Goal: Information Seeking & Learning: Learn about a topic

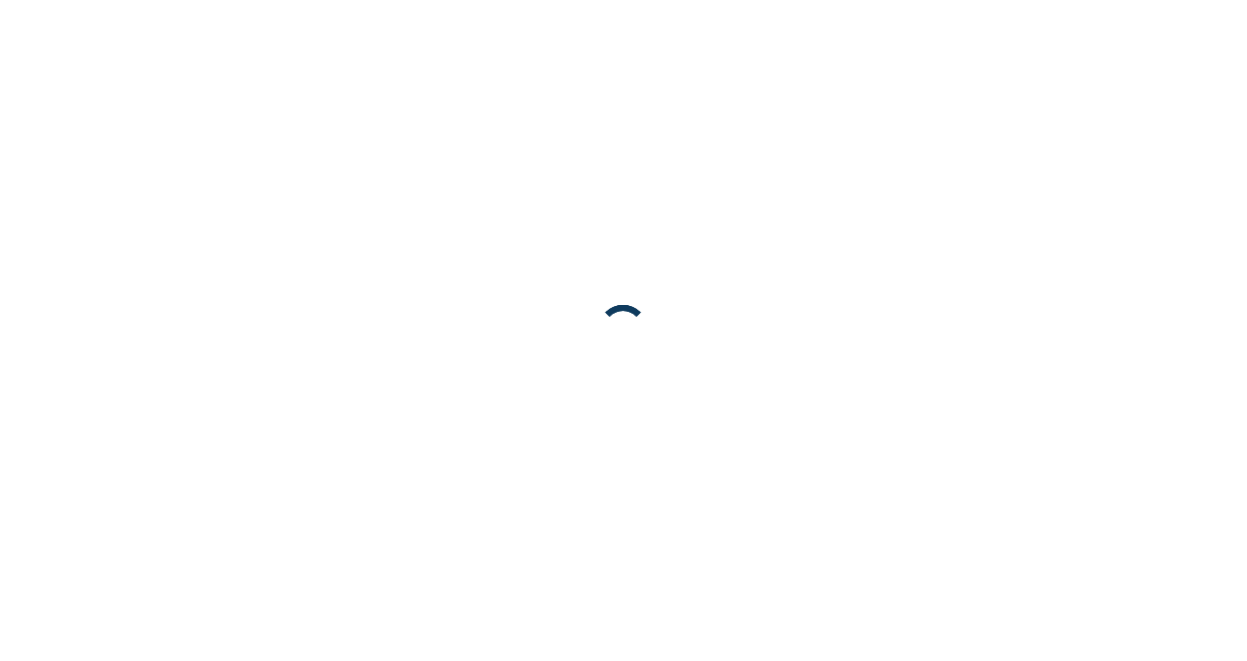
click at [627, 31] on body at bounding box center [623, 330] width 1247 height 661
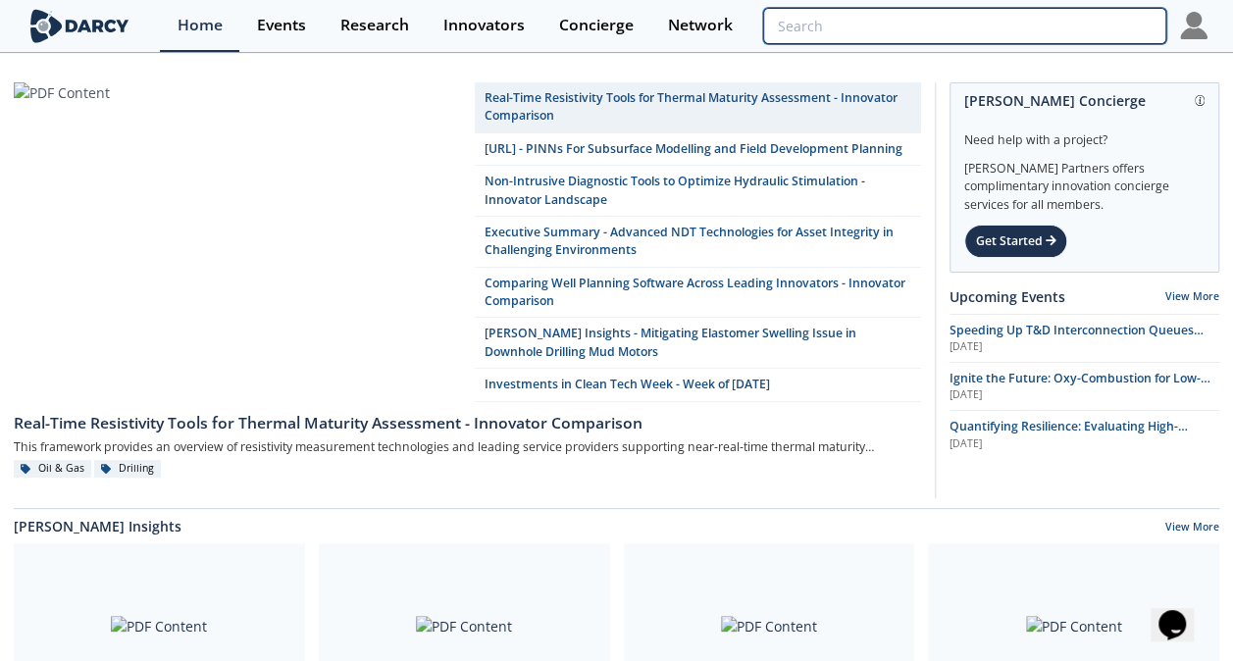
click at [1053, 29] on input "search" at bounding box center [964, 26] width 402 height 36
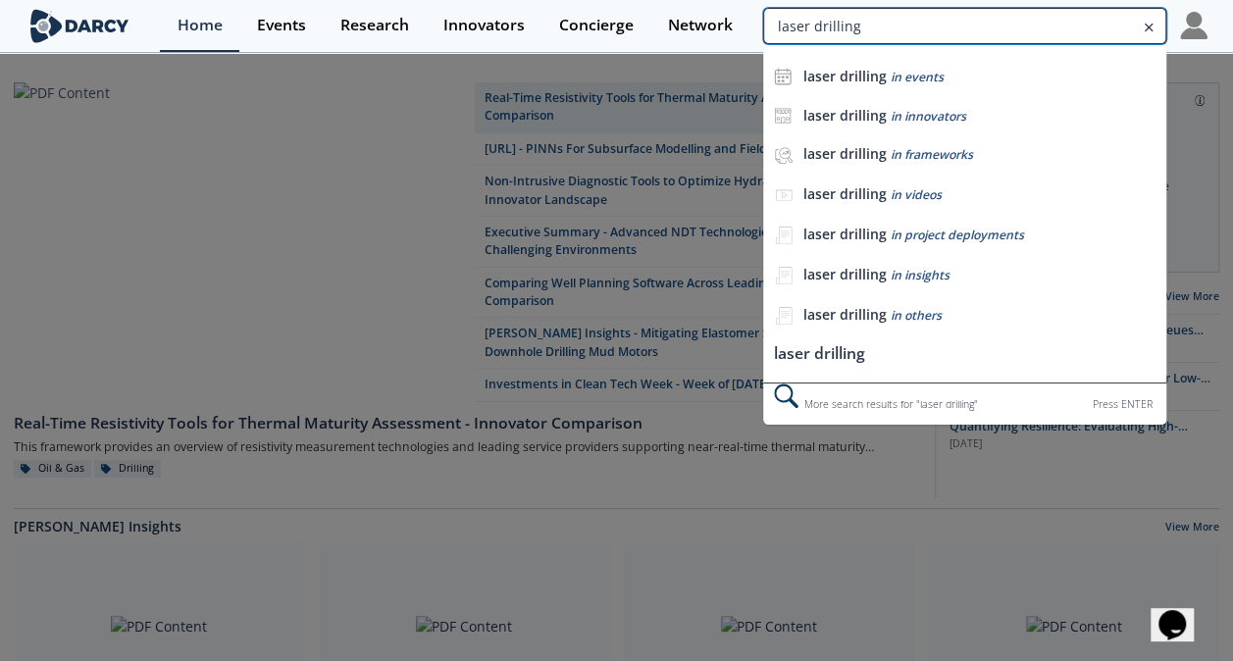
type input "laser drilling"
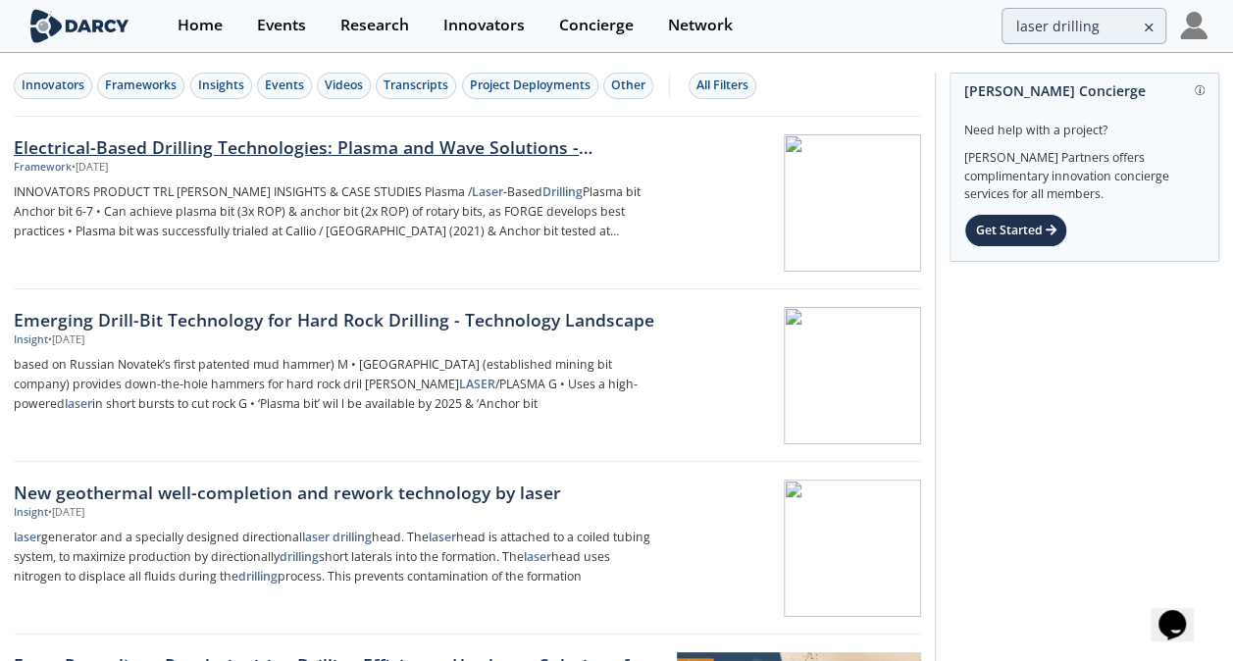
click at [387, 141] on div "Electrical-Based Drilling Technologies: Plasma and Wave Solutions - Innovator C…" at bounding box center [337, 146] width 646 height 25
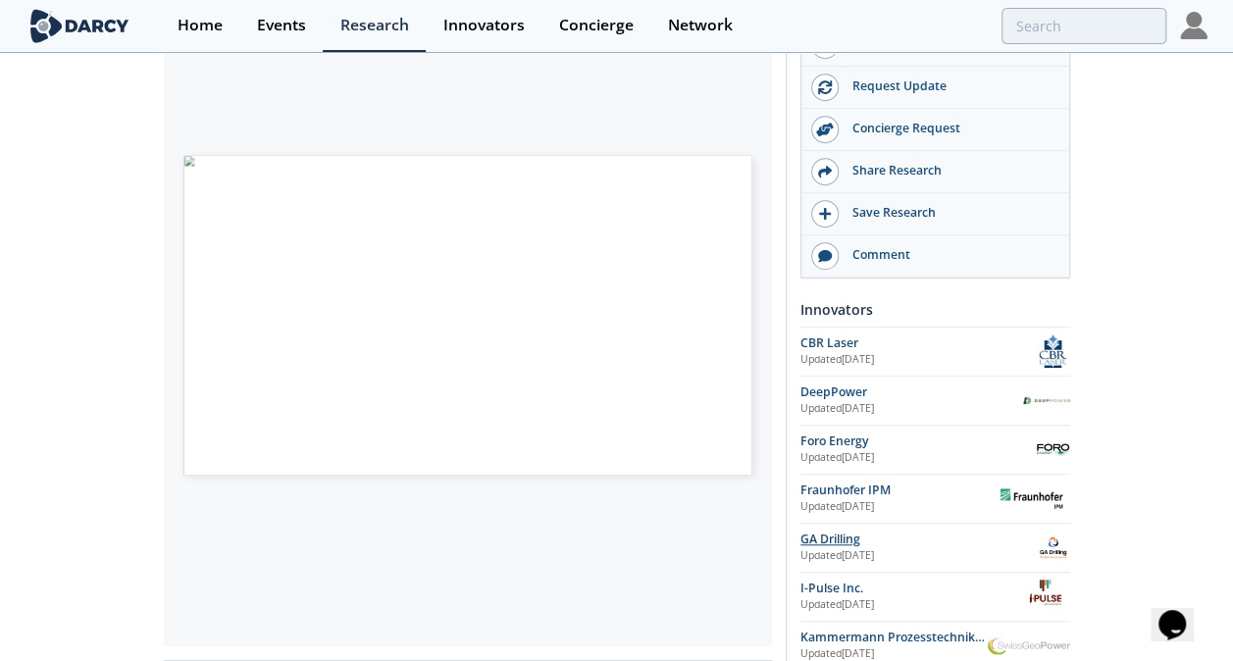
scroll to position [432, 0]
click at [830, 434] on div "Foro Energy" at bounding box center [917, 443] width 235 height 18
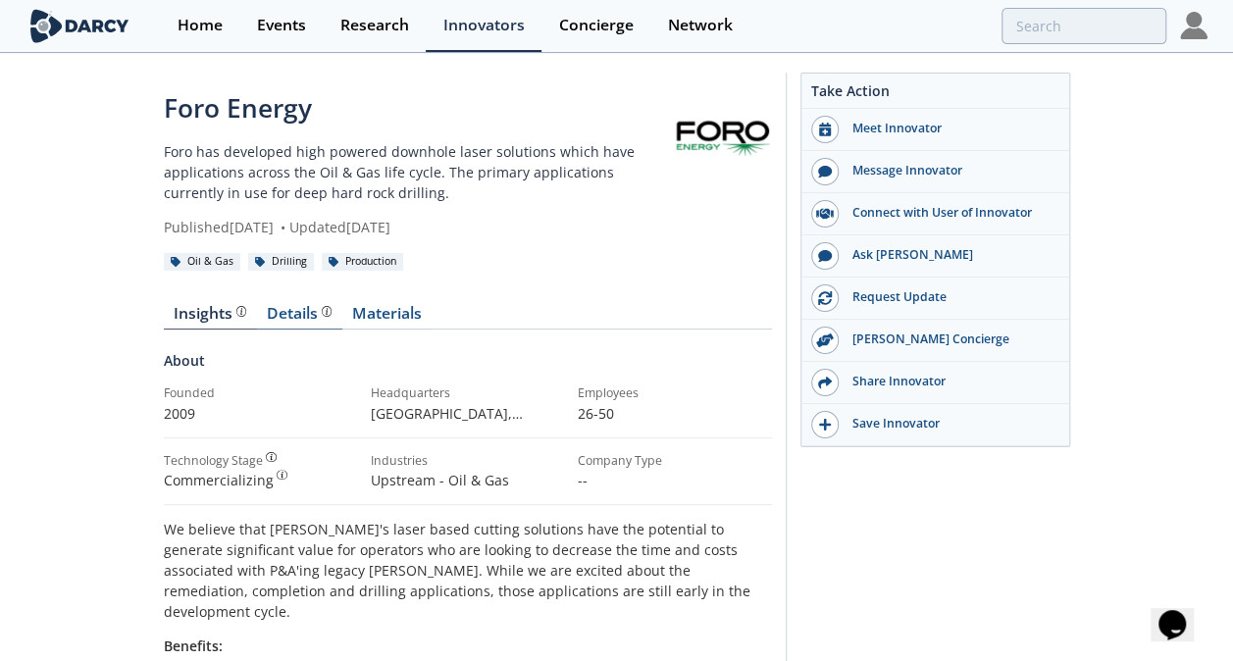
click at [308, 306] on div "Details Product overview, business model, technology and applications as added …" at bounding box center [299, 314] width 65 height 16
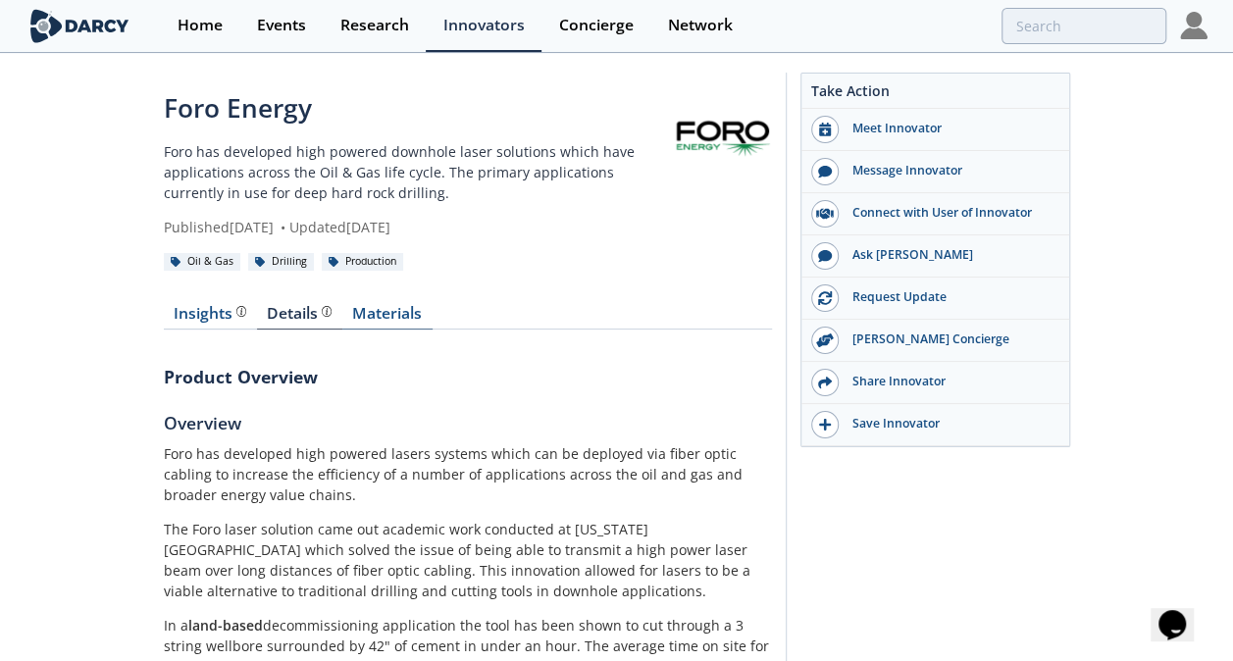
click at [369, 308] on link "Materials" at bounding box center [387, 318] width 90 height 24
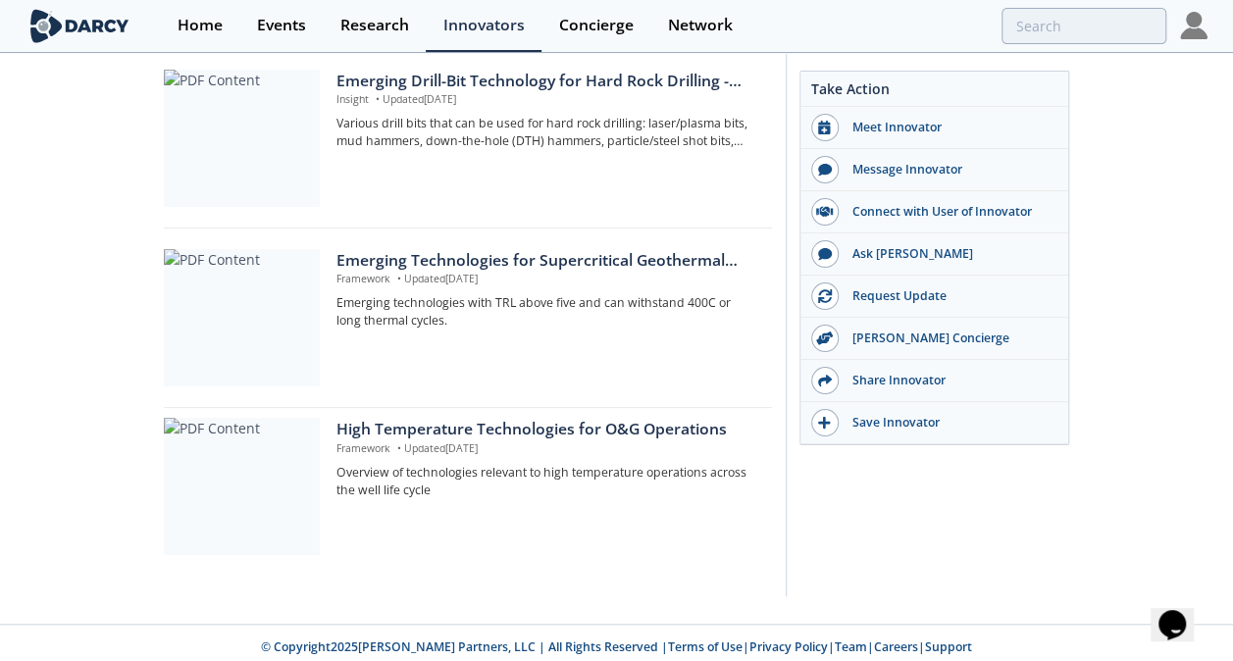
scroll to position [548, 0]
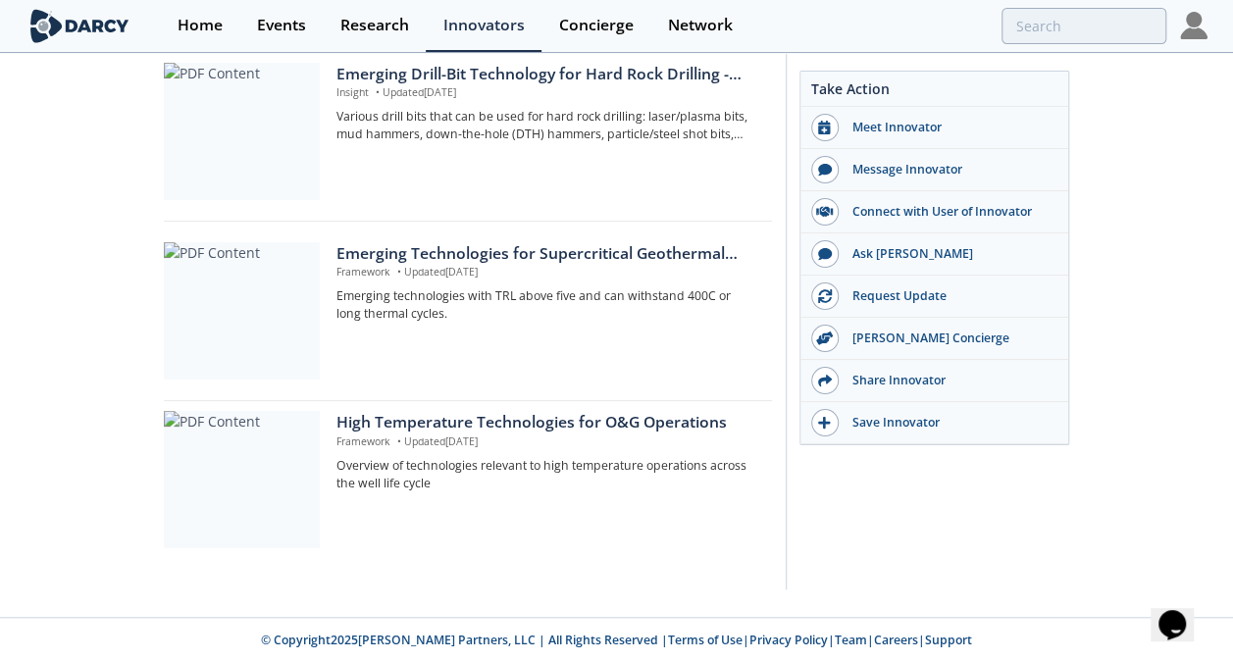
click at [1044, 40] on div "Home Events Research Innovators Concierge Network" at bounding box center [683, 26] width 1046 height 52
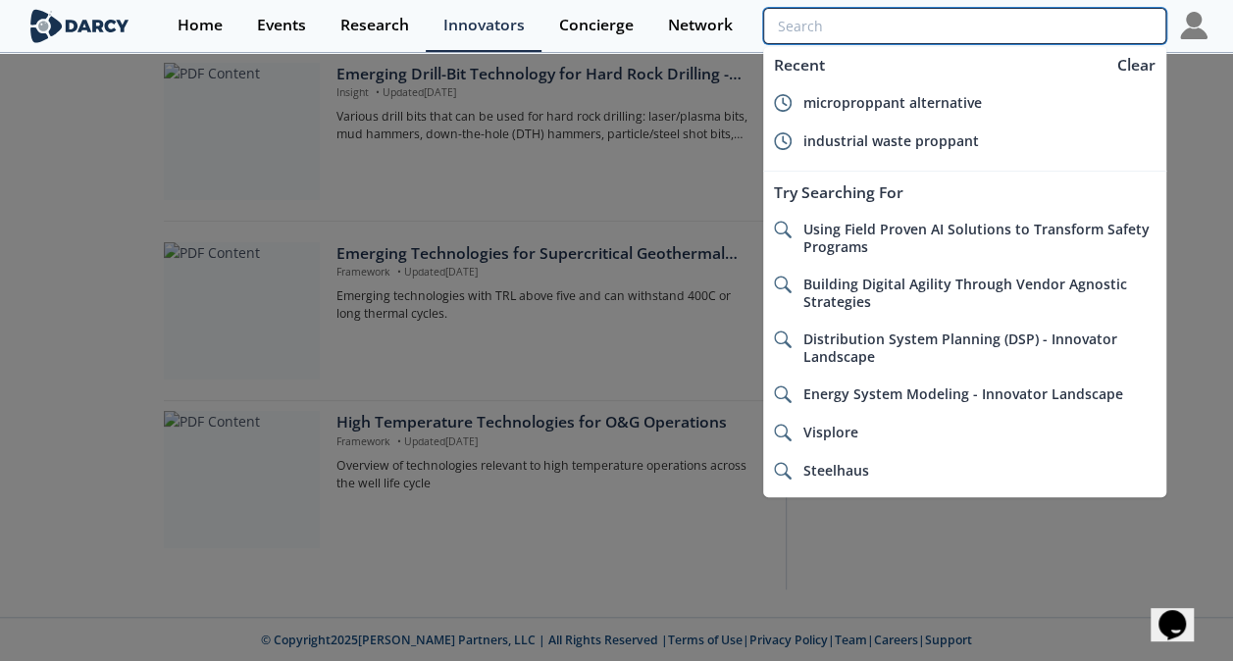
click at [1044, 40] on input "search" at bounding box center [964, 26] width 402 height 36
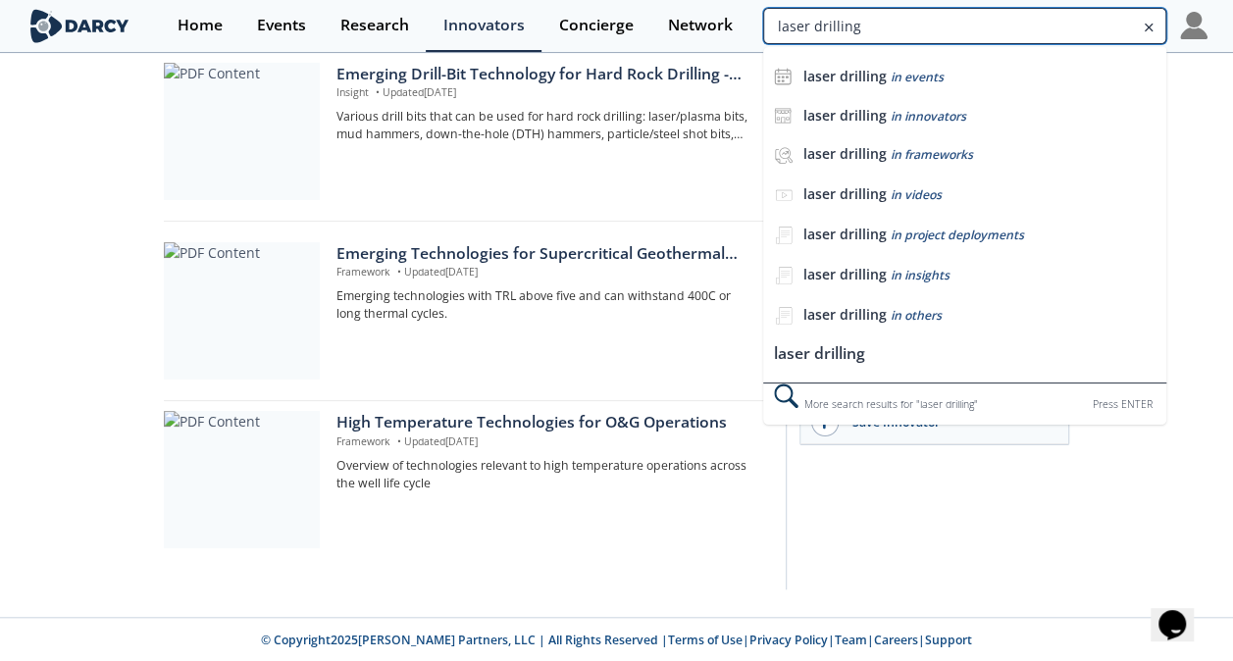
type input "laser drilling"
